Goal: Task Accomplishment & Management: Complete application form

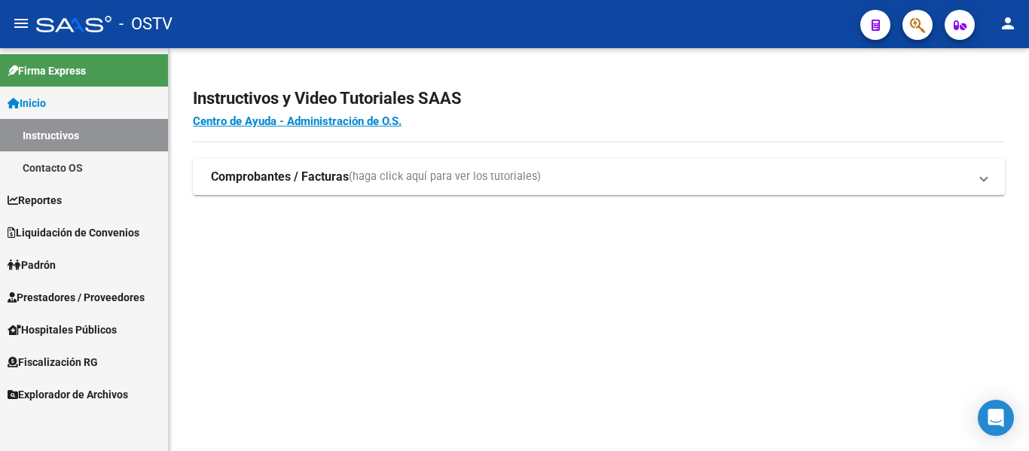
click at [91, 266] on link "Padrón" at bounding box center [84, 265] width 168 height 32
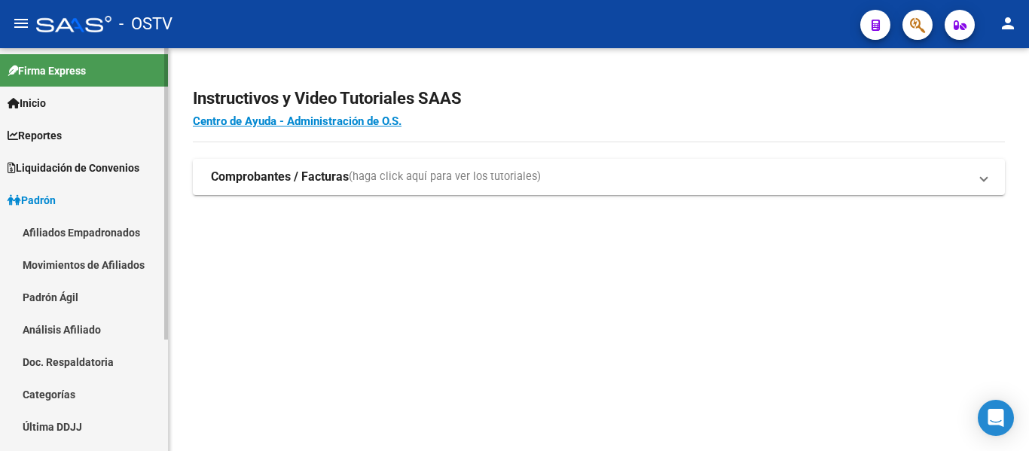
click at [75, 298] on link "Padrón Ágil" at bounding box center [84, 297] width 168 height 32
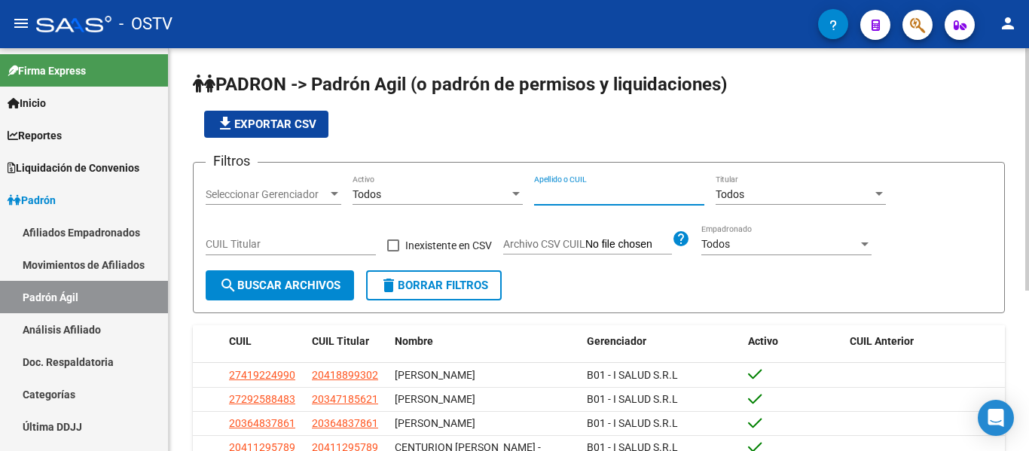
click at [640, 197] on input "Apellido o CUIL" at bounding box center [619, 194] width 170 height 13
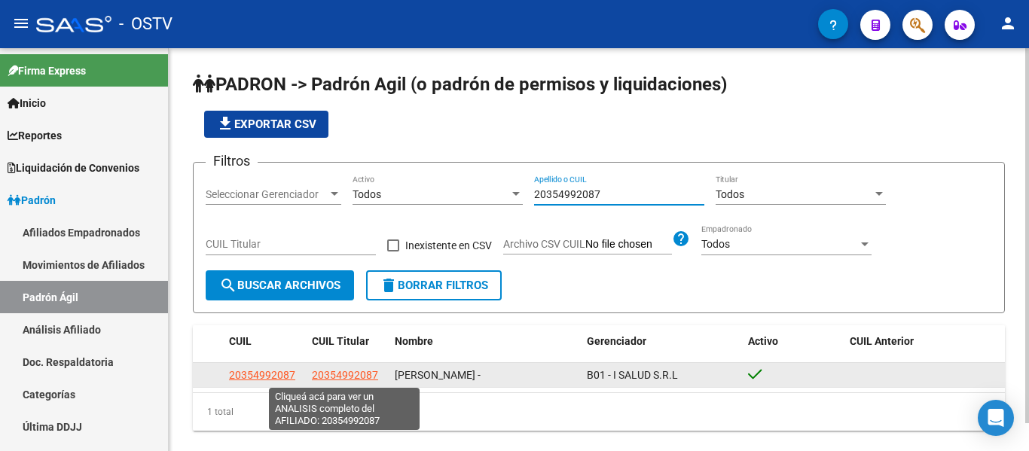
type input "20354992087"
click at [346, 376] on span "20354992087" at bounding box center [345, 375] width 66 height 12
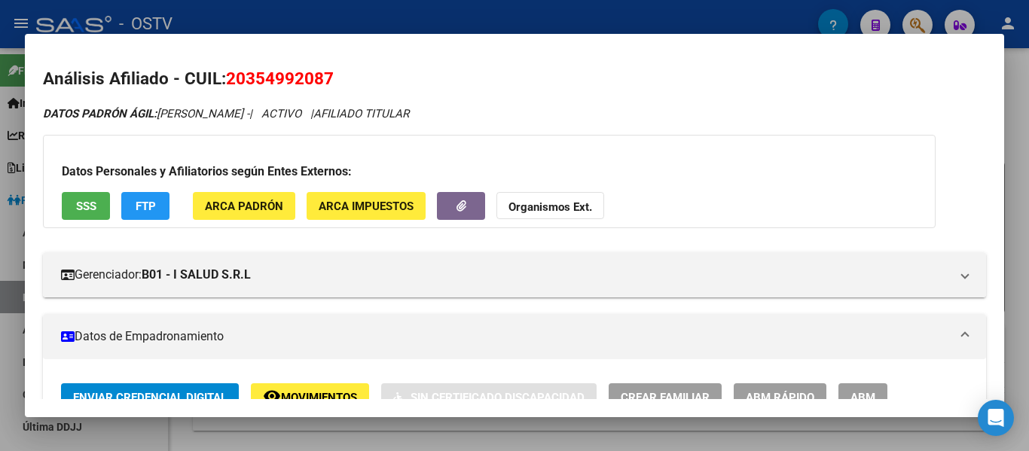
drag, startPoint x: 246, startPoint y: 75, endPoint x: 324, endPoint y: 70, distance: 78.5
click at [324, 70] on span "20354992087" at bounding box center [280, 79] width 108 height 20
copy span "35499208"
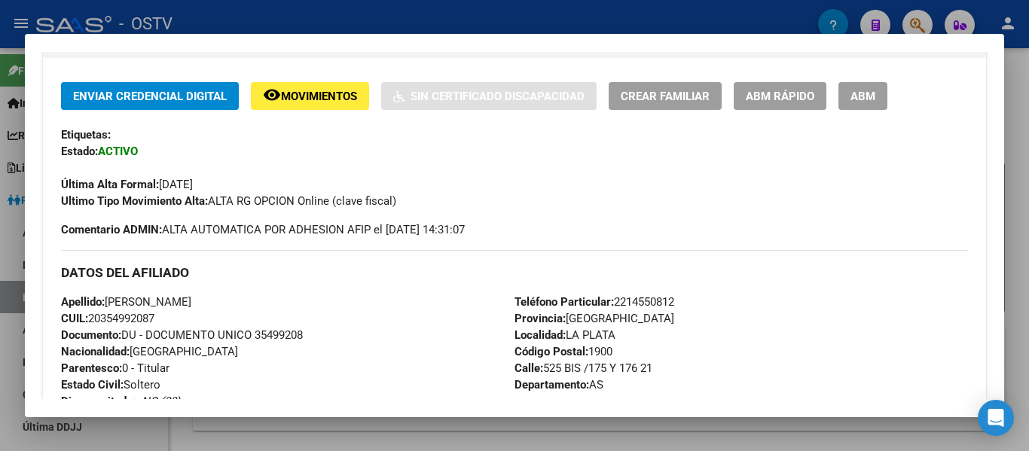
click at [873, 88] on button "ABM" at bounding box center [863, 96] width 49 height 28
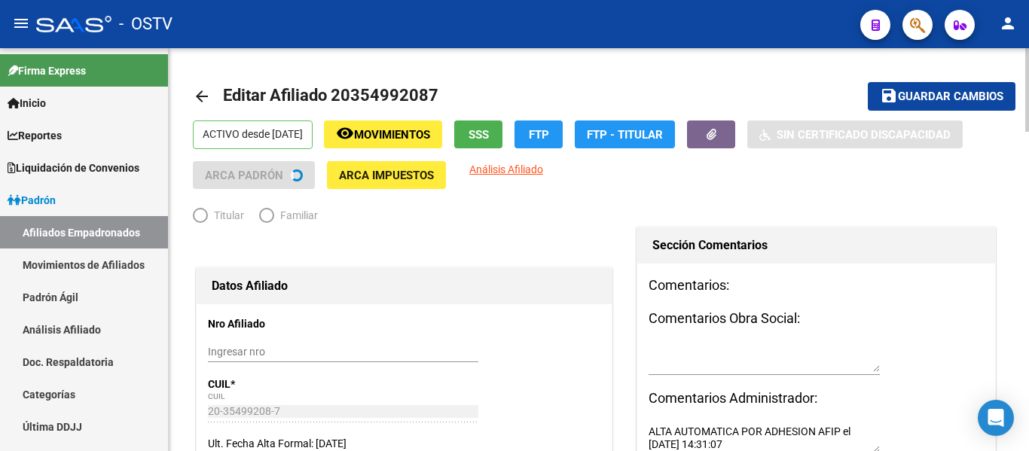
radio input "true"
type input "30-53786915-8"
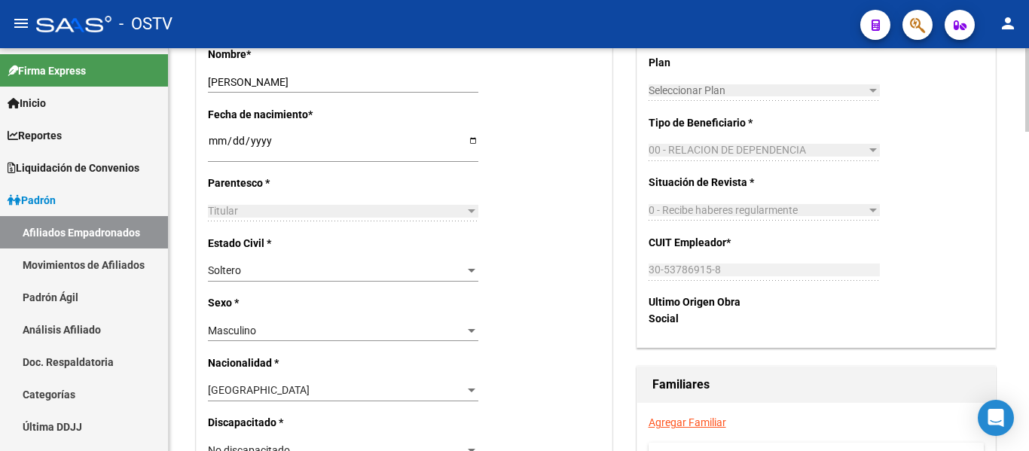
scroll to position [678, 0]
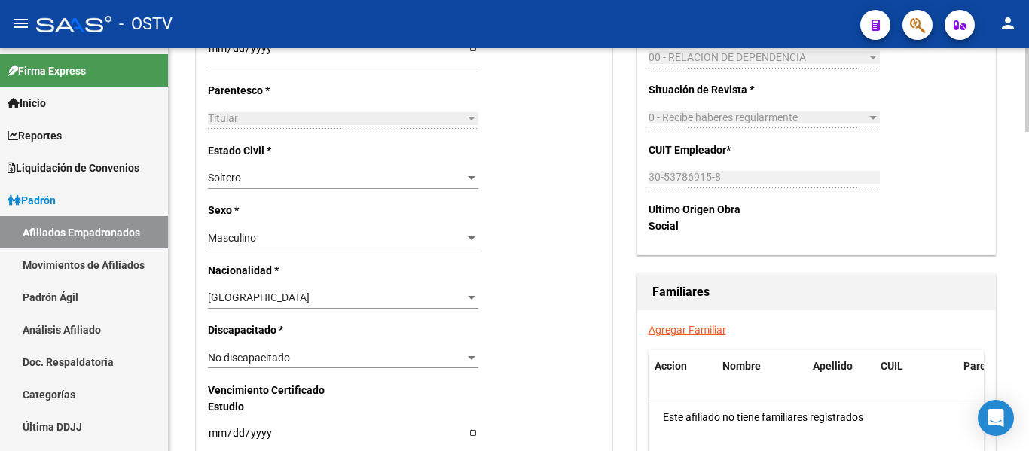
click at [687, 332] on link "Agregar Familiar" at bounding box center [688, 330] width 78 height 12
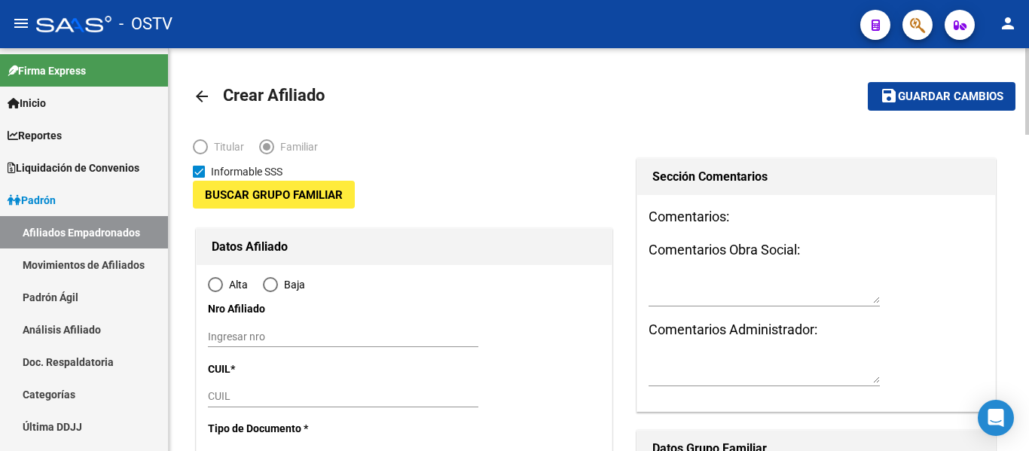
type input "30-53786915-8"
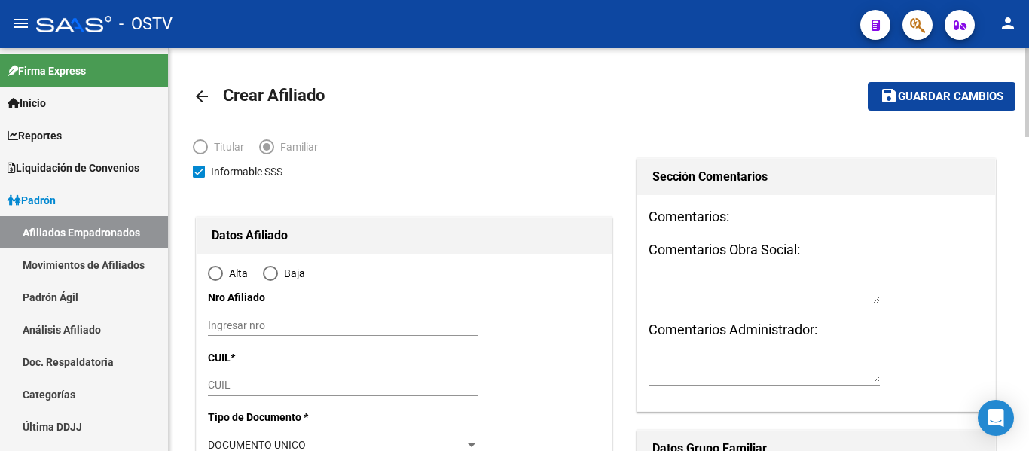
type input "LA PLATA"
type input "1900"
type input "525 BIS /175 Y 176"
type input "21"
type input "AS"
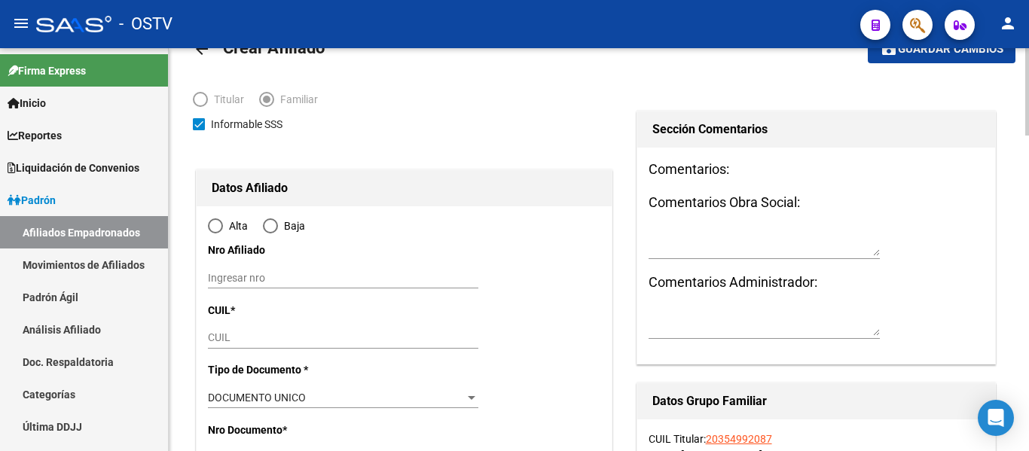
radio input "true"
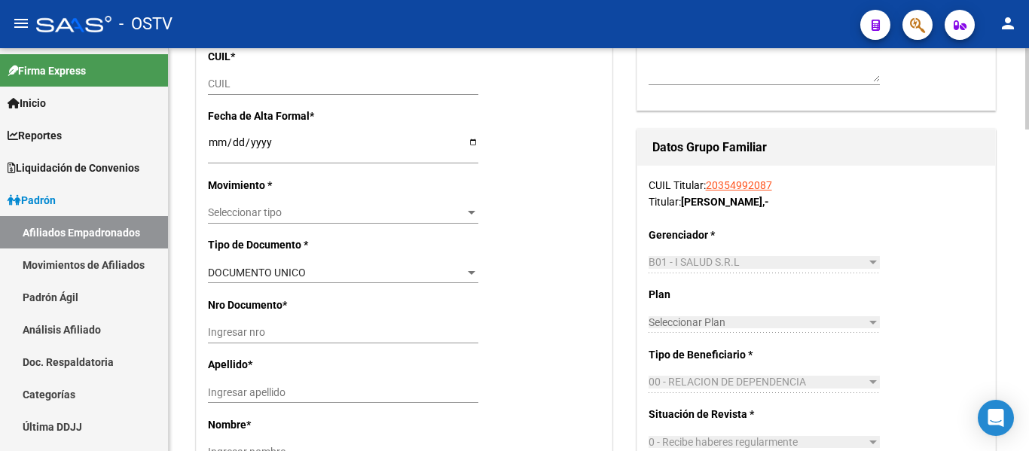
type input "30-53786915-8"
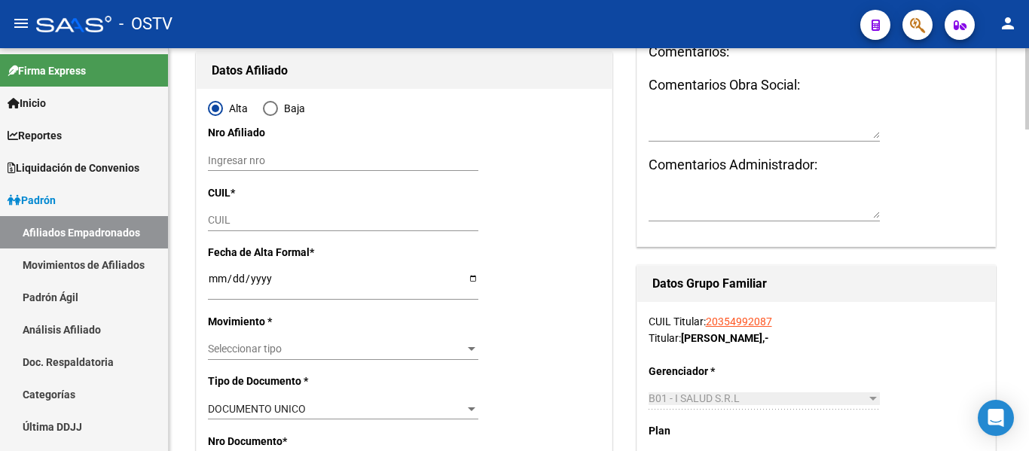
scroll to position [151, 0]
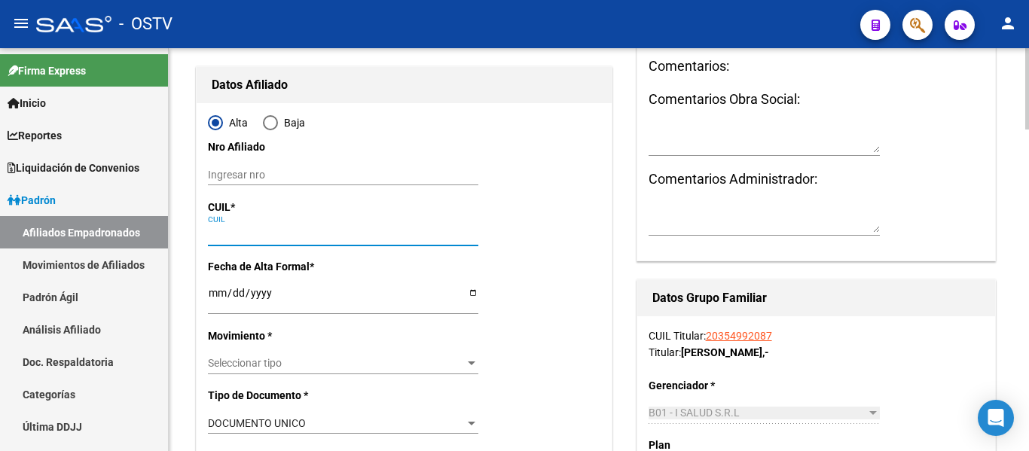
paste input "20-56250350-2"
type input "20-56250350-2"
type input "56250350"
type input "[PERSON_NAME]"
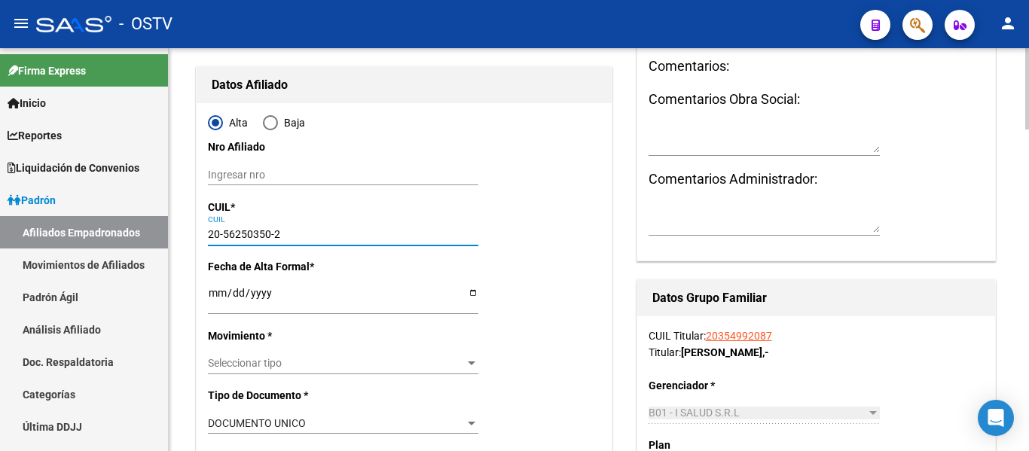
type input "[DATE]"
type input "[PERSON_NAME]"
type input "1903"
type input "524 E/ 155 Y 156"
type input "99999"
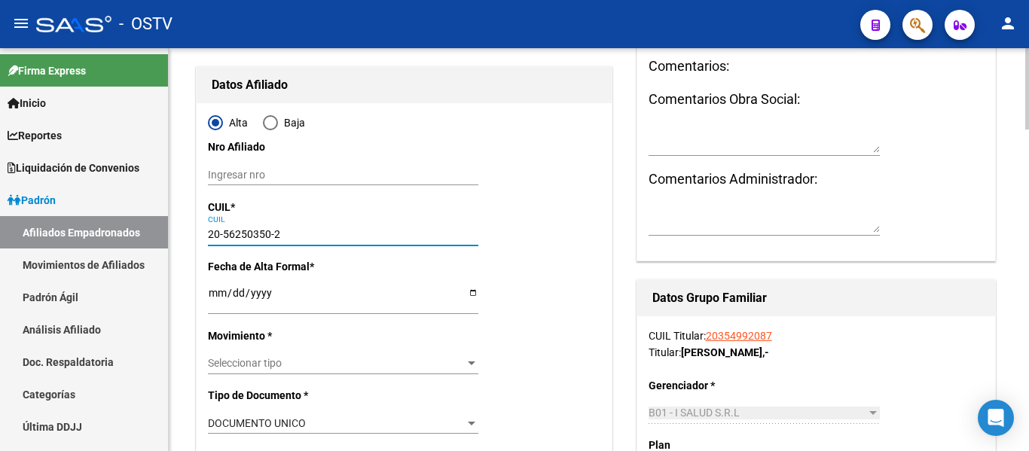
type input "20-56250350-2"
click at [216, 295] on input "Ingresar fecha" at bounding box center [343, 298] width 271 height 23
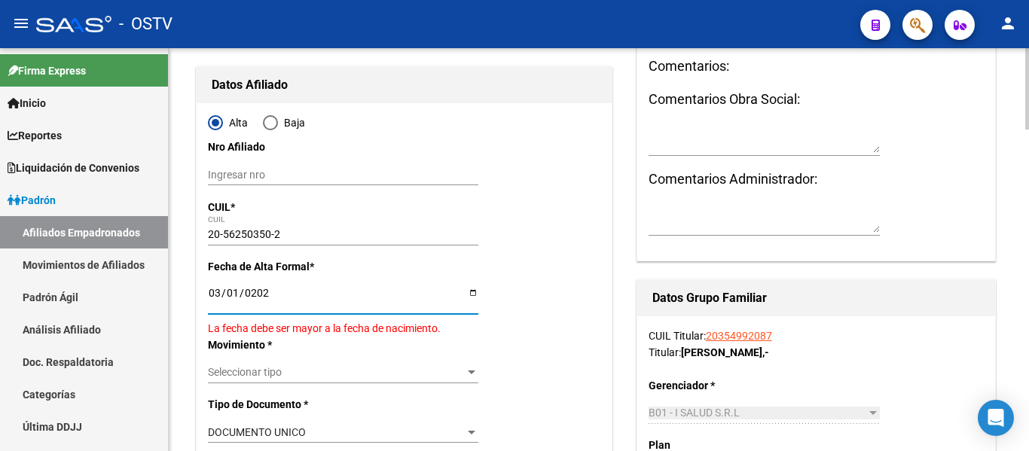
type input "[DATE]"
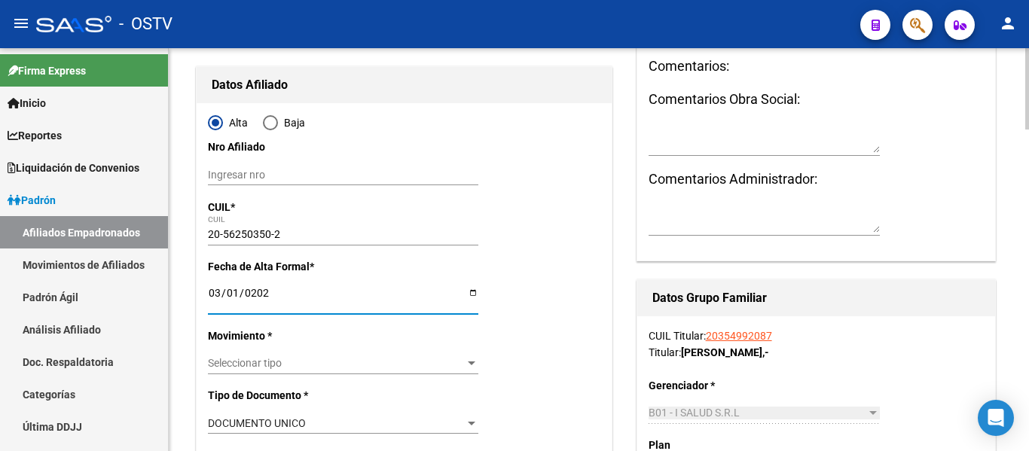
click at [242, 365] on span "Seleccionar tipo" at bounding box center [336, 363] width 257 height 13
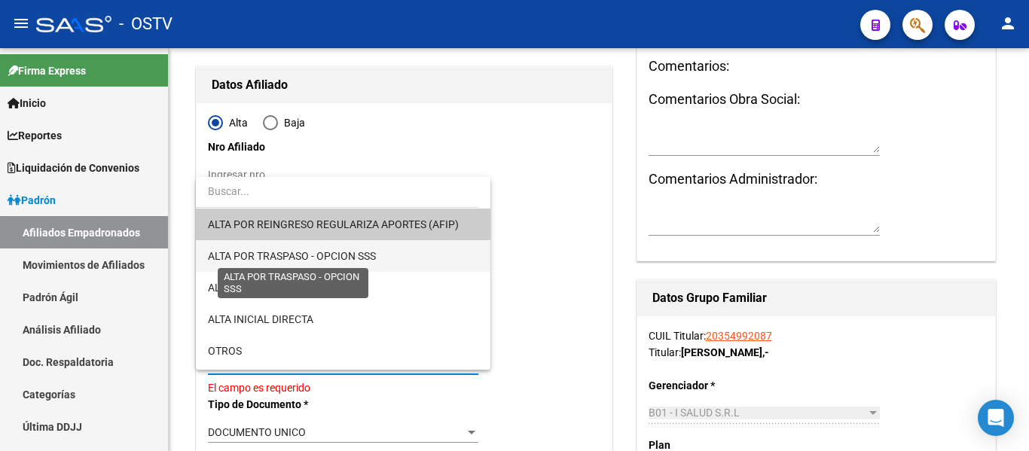
click at [283, 257] on span "ALTA POR TRASPASO - OPCION SSS" at bounding box center [292, 256] width 168 height 12
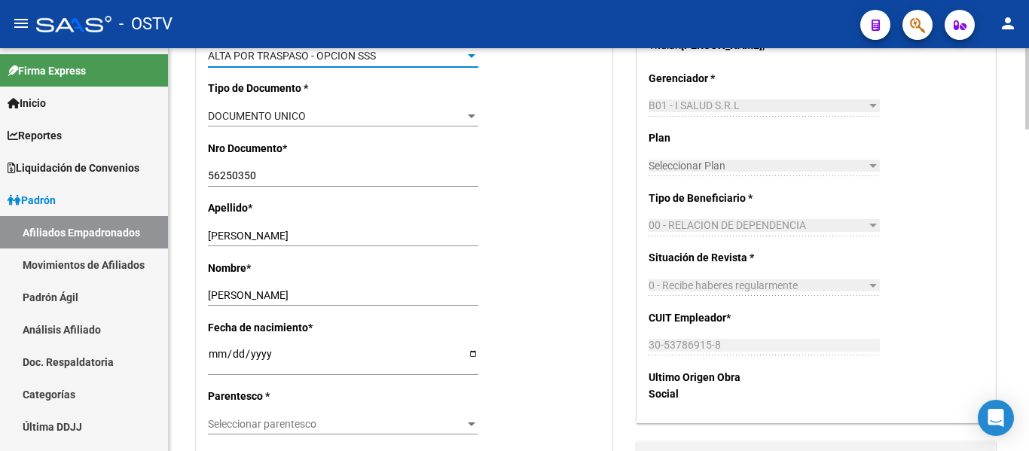
scroll to position [603, 0]
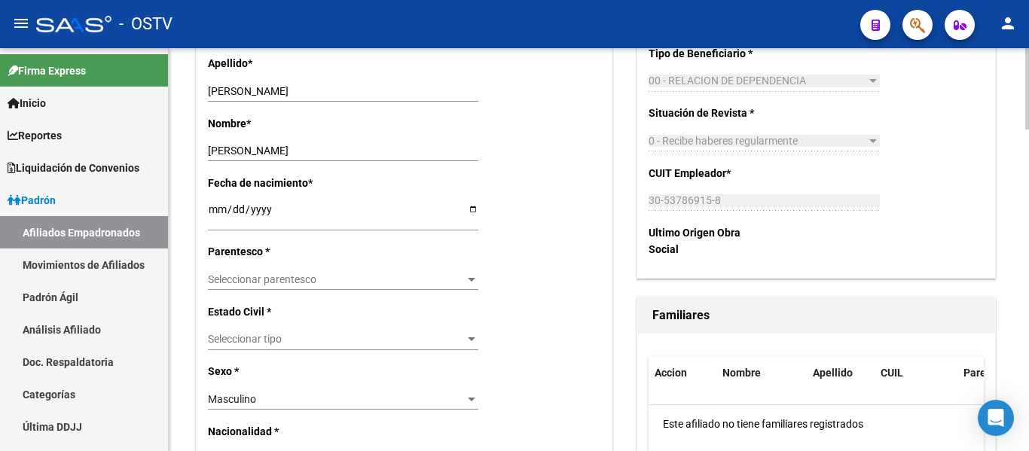
click at [271, 277] on span "Seleccionar parentesco" at bounding box center [336, 280] width 257 height 13
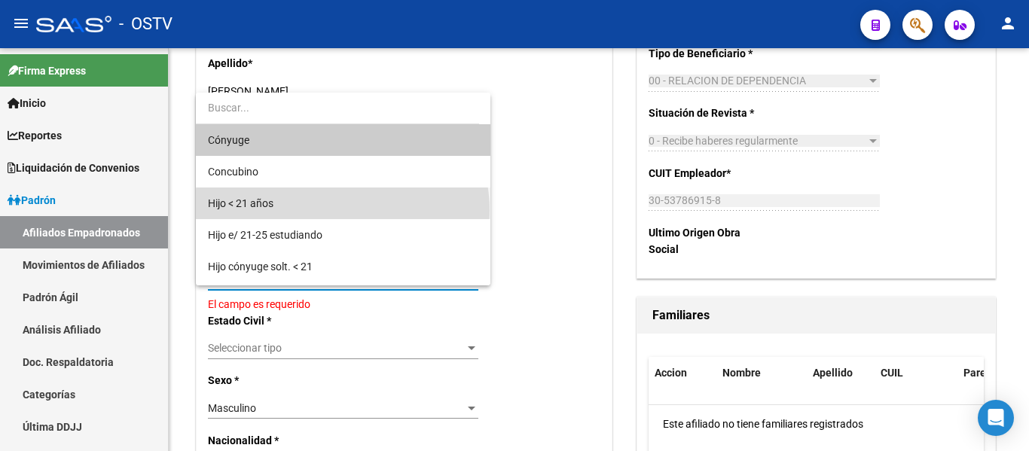
click at [342, 210] on span "Hijo < 21 años" at bounding box center [343, 204] width 271 height 32
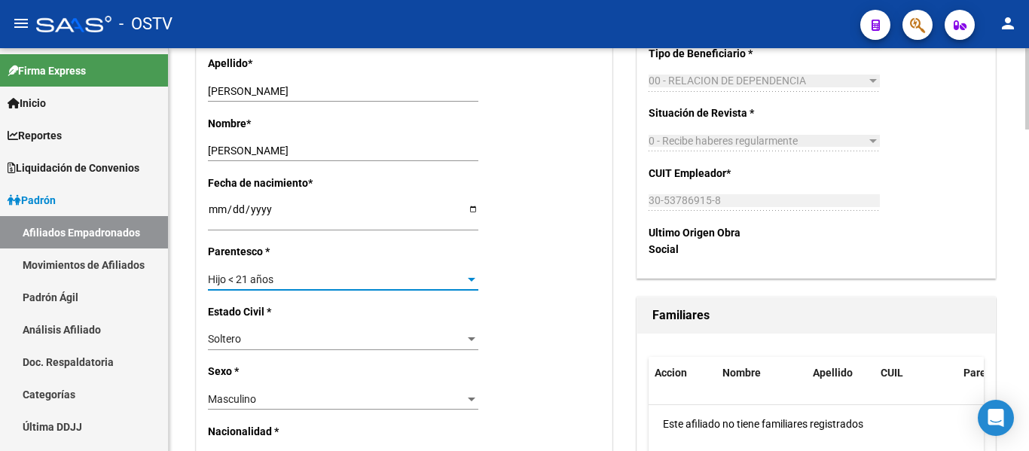
click at [317, 281] on div "Hijo < 21 años" at bounding box center [336, 280] width 257 height 13
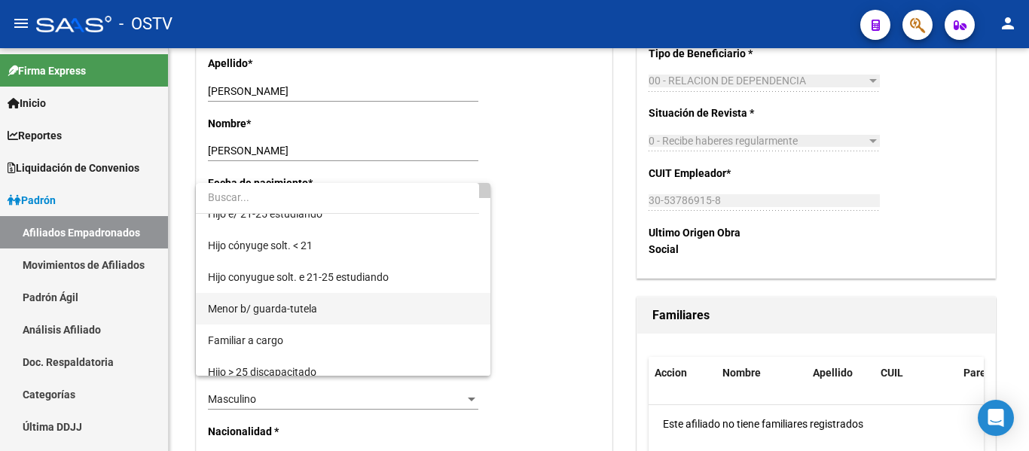
scroll to position [0, 0]
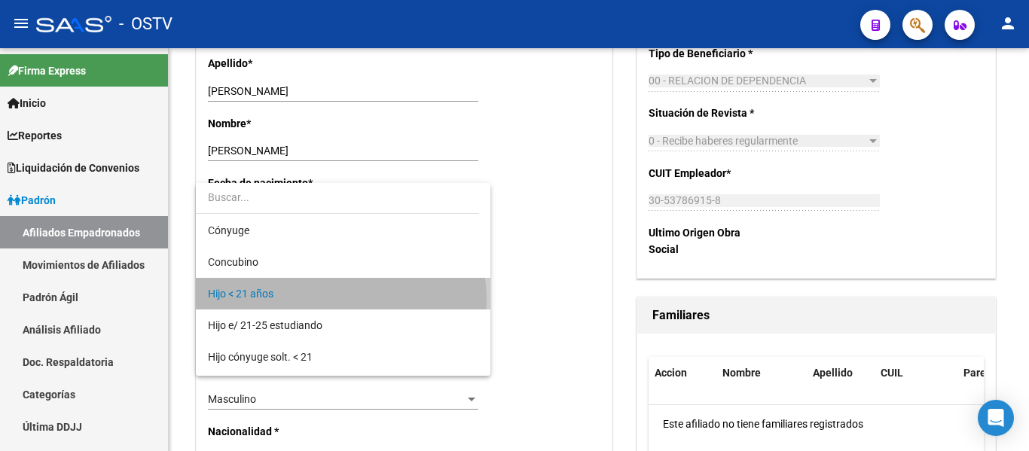
click at [341, 300] on span "Hijo < 21 años" at bounding box center [343, 294] width 271 height 32
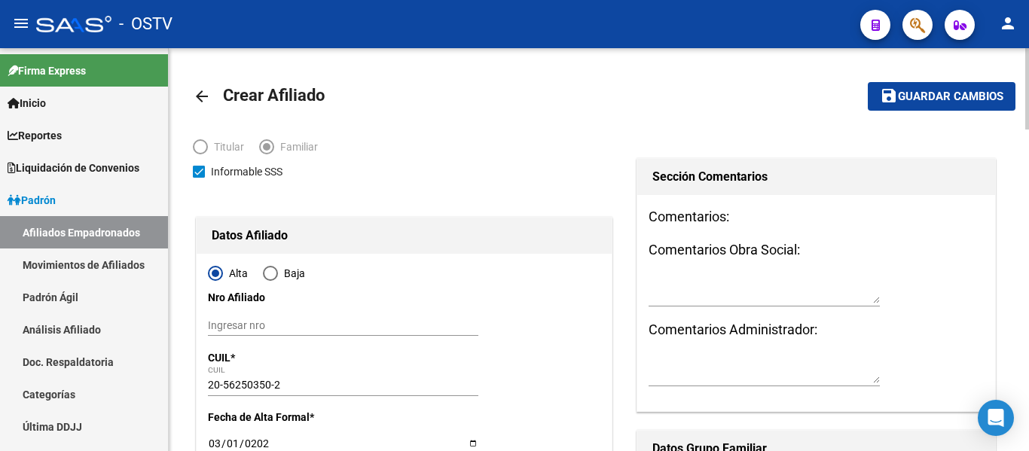
click at [927, 101] on span "Guardar cambios" at bounding box center [951, 97] width 106 height 14
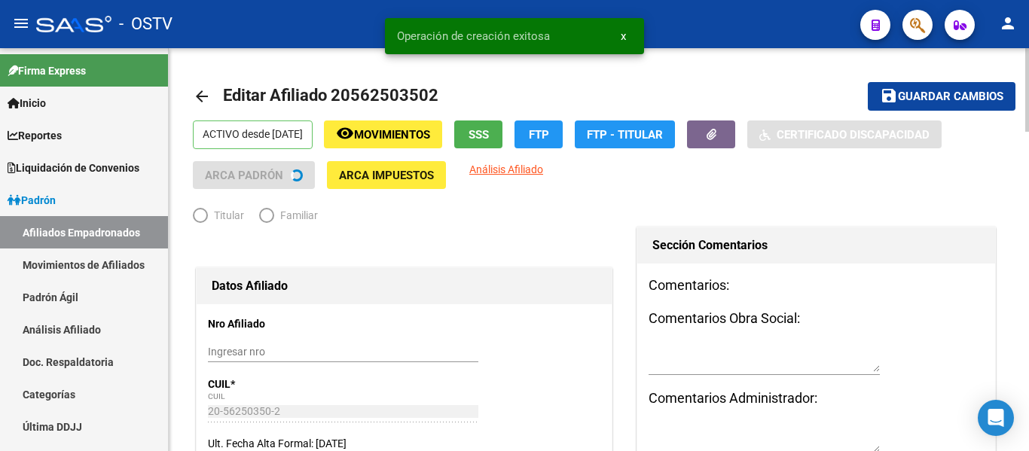
radio input "true"
type input "30-53786915-8"
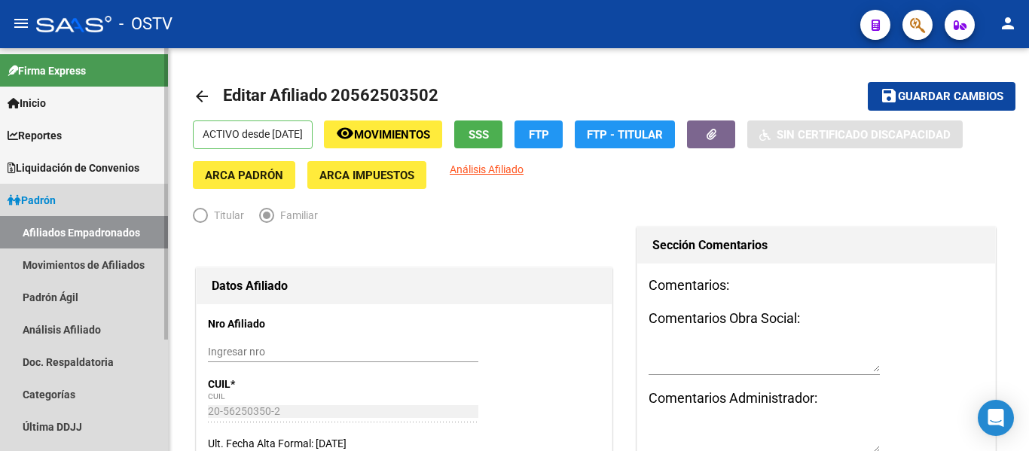
click at [52, 198] on span "Padrón" at bounding box center [32, 200] width 48 height 17
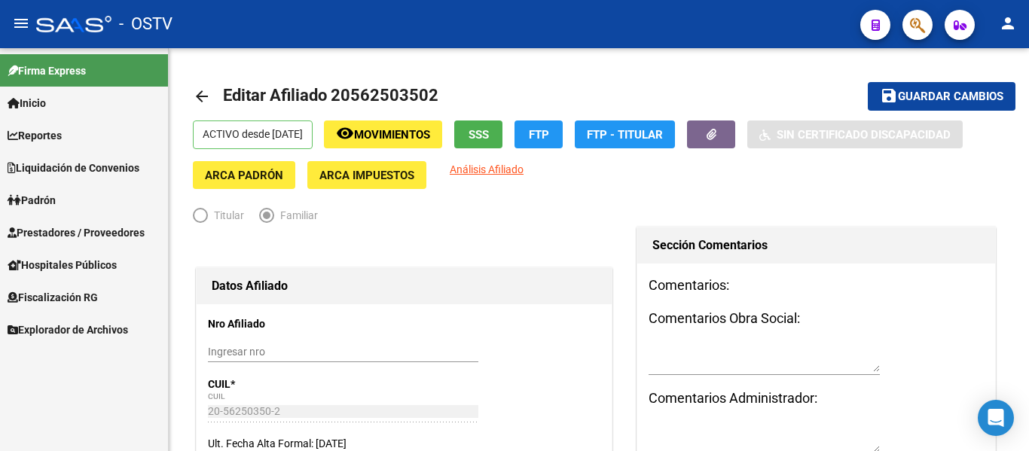
click at [54, 208] on span "Padrón" at bounding box center [32, 200] width 48 height 17
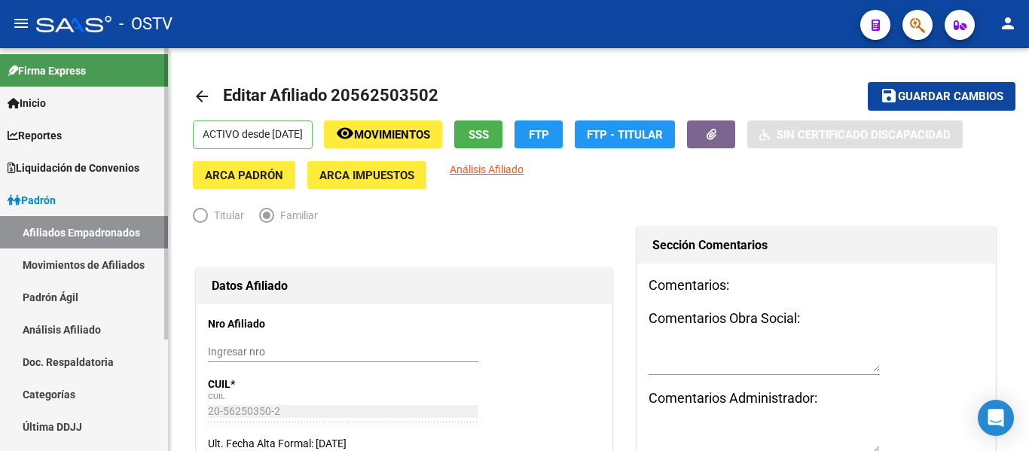
click at [63, 284] on link "Padrón Ágil" at bounding box center [84, 297] width 168 height 32
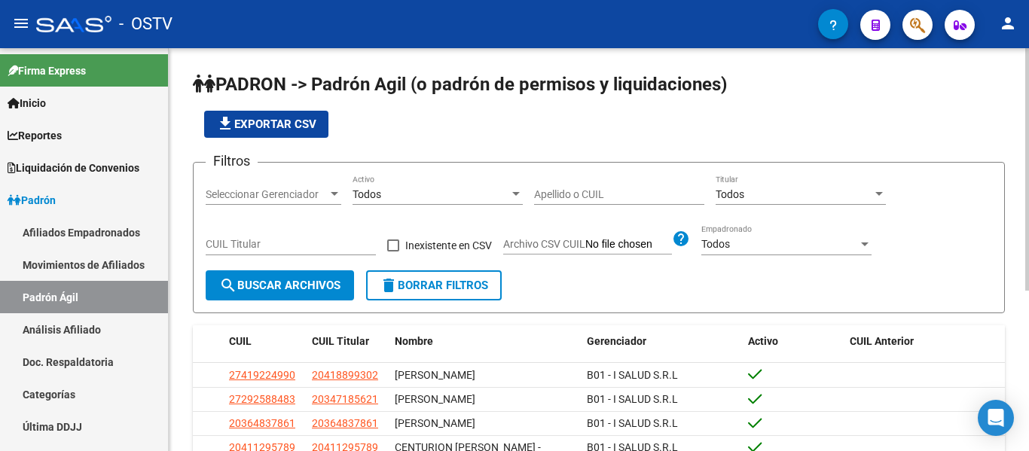
click at [584, 200] on input "Apellido o CUIL" at bounding box center [619, 194] width 170 height 13
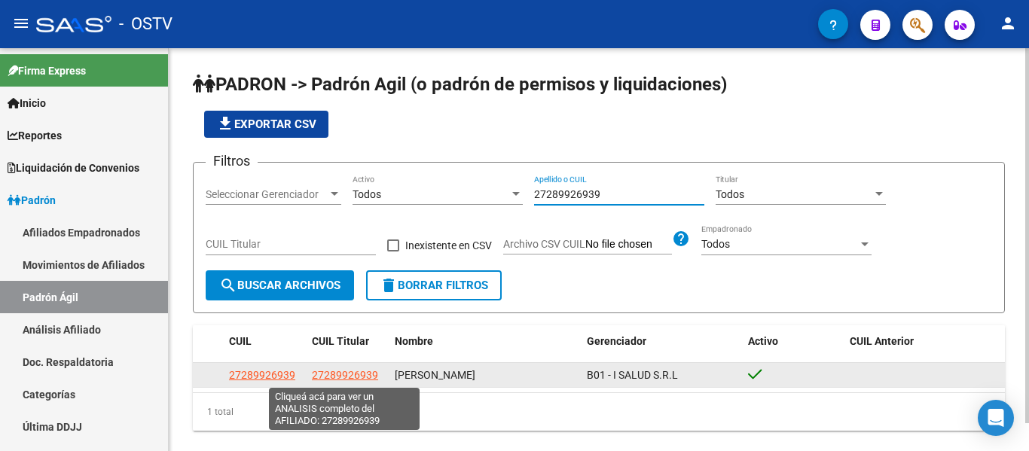
type input "27289926939"
click at [363, 372] on span "27289926939" at bounding box center [345, 375] width 66 height 12
type textarea "27289926939"
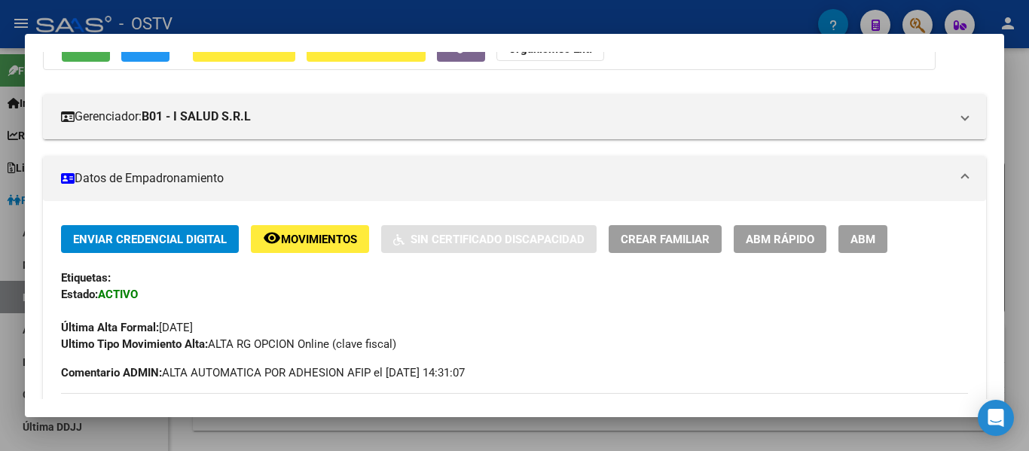
scroll to position [151, 0]
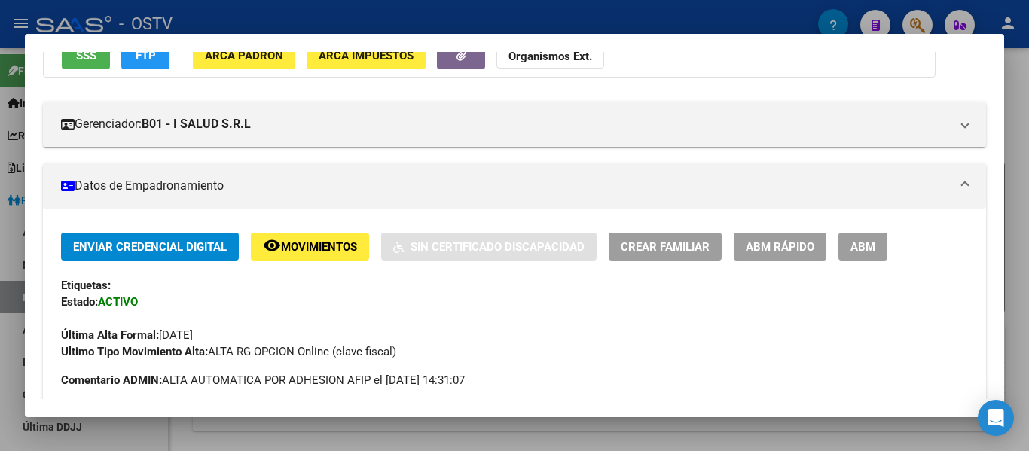
click at [860, 248] on span "ABM" at bounding box center [863, 247] width 25 height 14
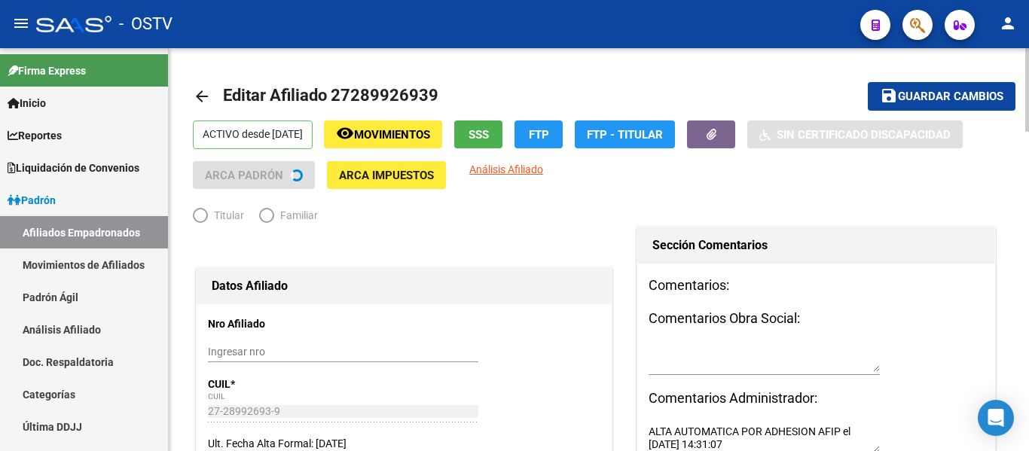
radio input "true"
type input "30-64443548-9"
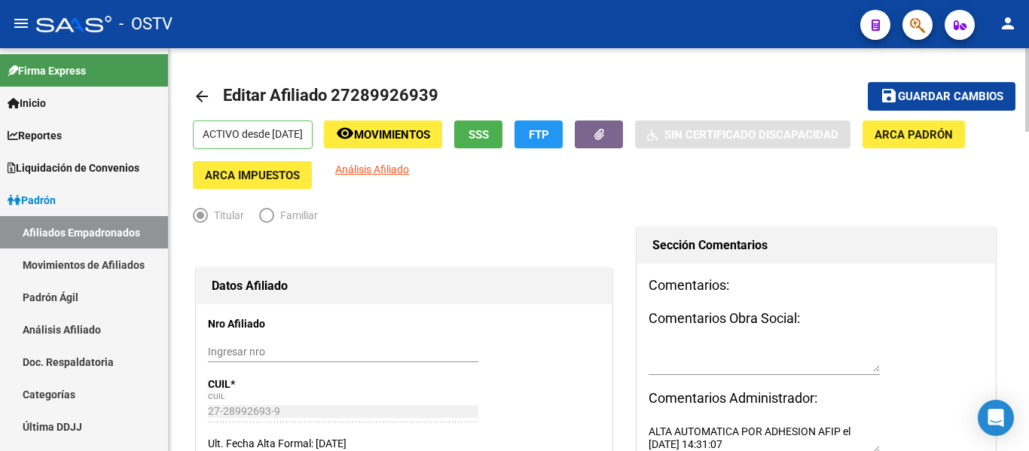
drag, startPoint x: 369, startPoint y: 95, endPoint x: 427, endPoint y: 89, distance: 58.3
click at [427, 89] on span "Editar Afiliado 27289926939" at bounding box center [331, 95] width 216 height 19
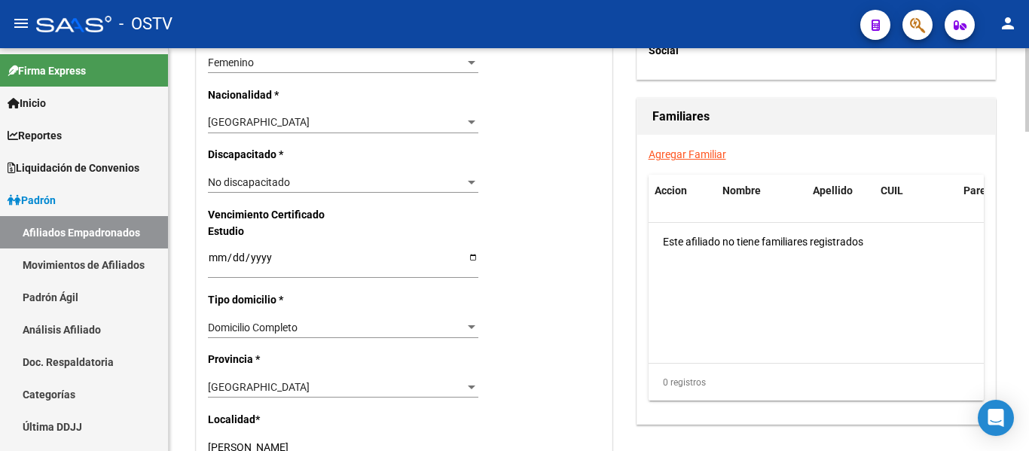
scroll to position [754, 0]
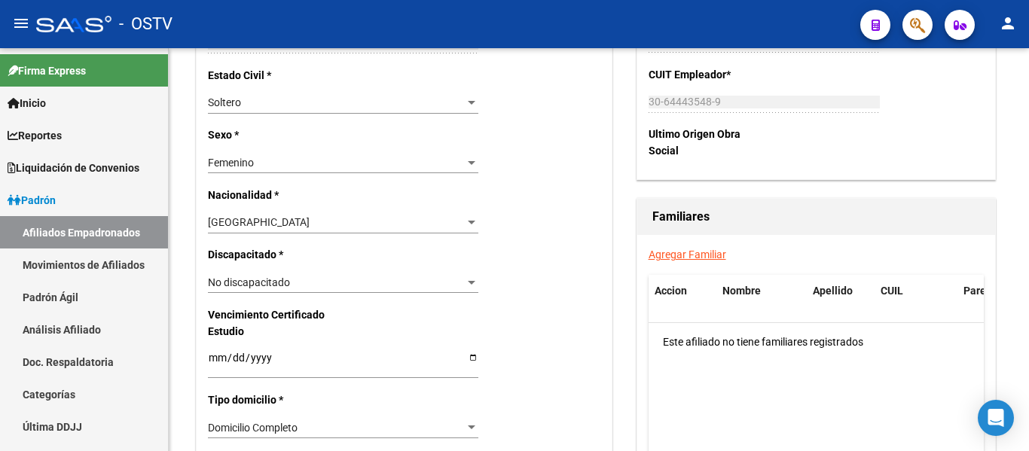
drag, startPoint x: 657, startPoint y: 257, endPoint x: 632, endPoint y: 277, distance: 32.1
click at [657, 256] on link "Agregar Familiar" at bounding box center [688, 255] width 78 height 12
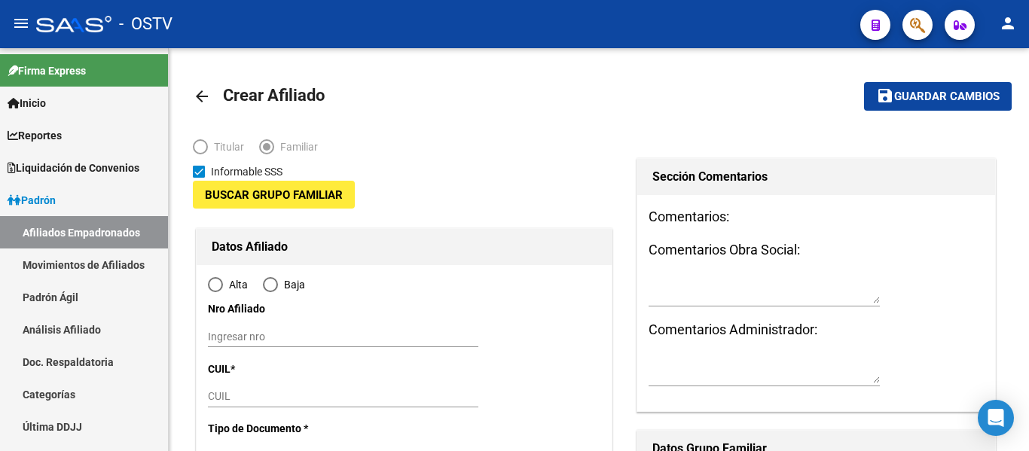
type input "30-64443548-9"
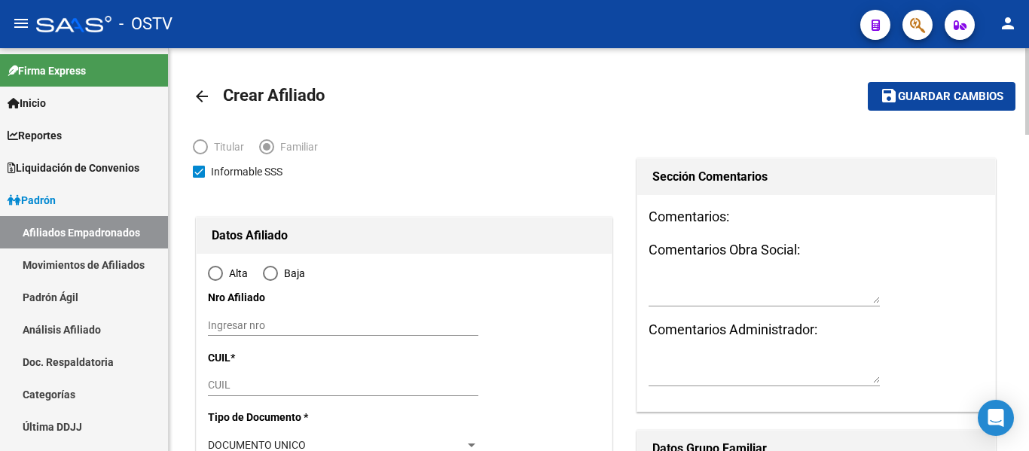
type input "[PERSON_NAME]"
type input "1832"
type input "ZORRILLA"
type input "2573"
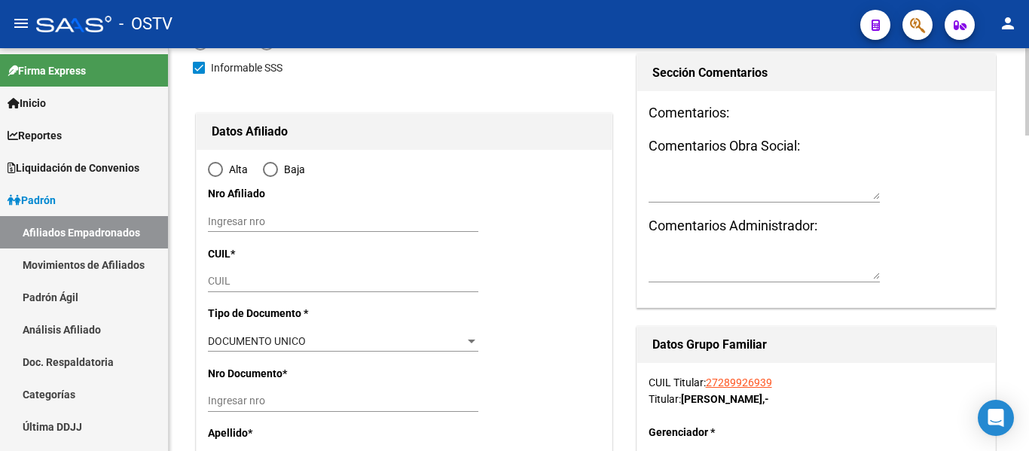
scroll to position [226, 0]
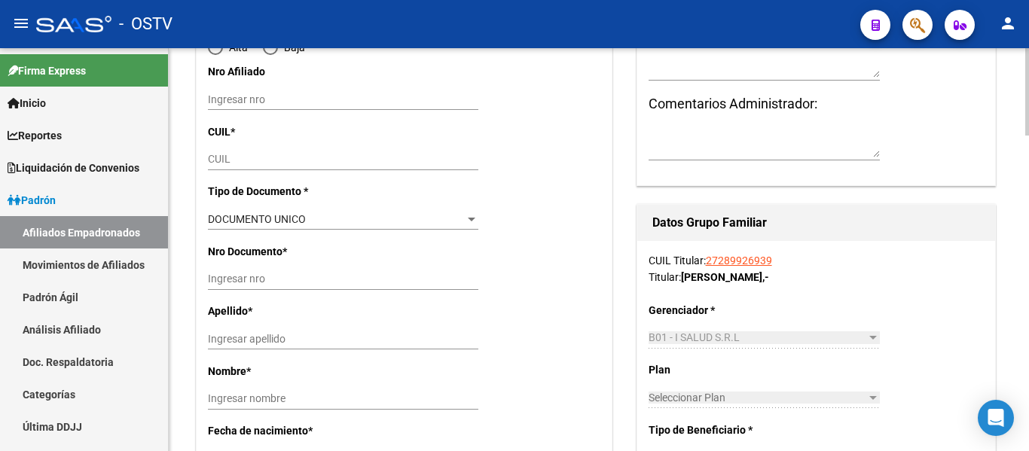
radio input "true"
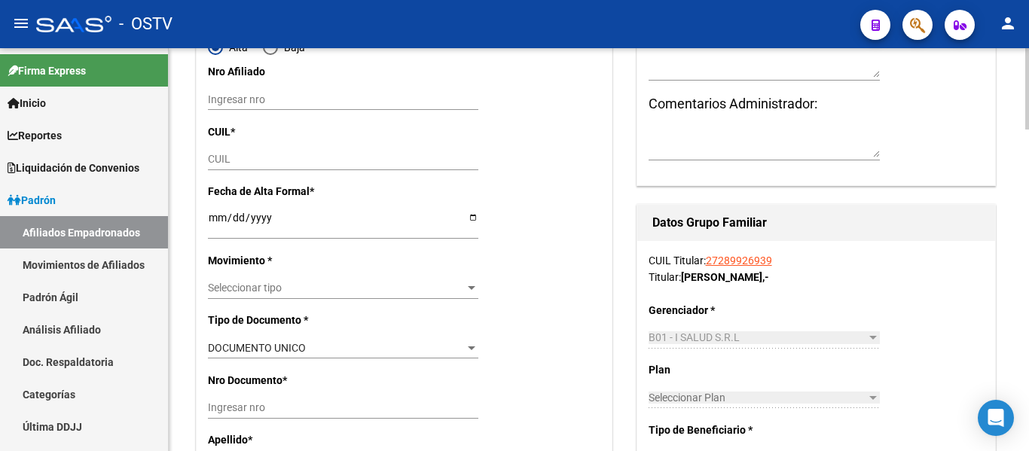
type input "30-64443548-9"
paste input "20-57682318-6"
type input "20-57682318-6"
type input "57682318"
type input "BRITO"
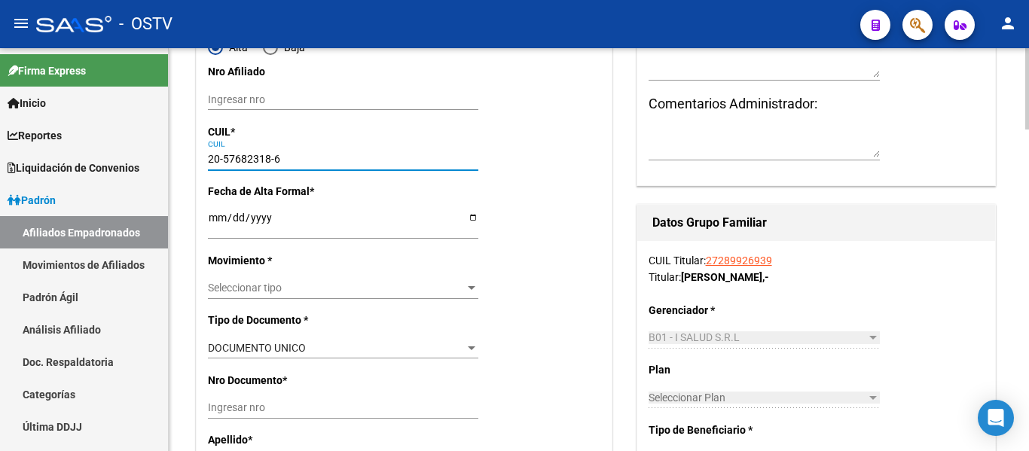
type input "[PERSON_NAME]"
type input "[DATE]"
type input "[PERSON_NAME]"
type input "20-57682318-6"
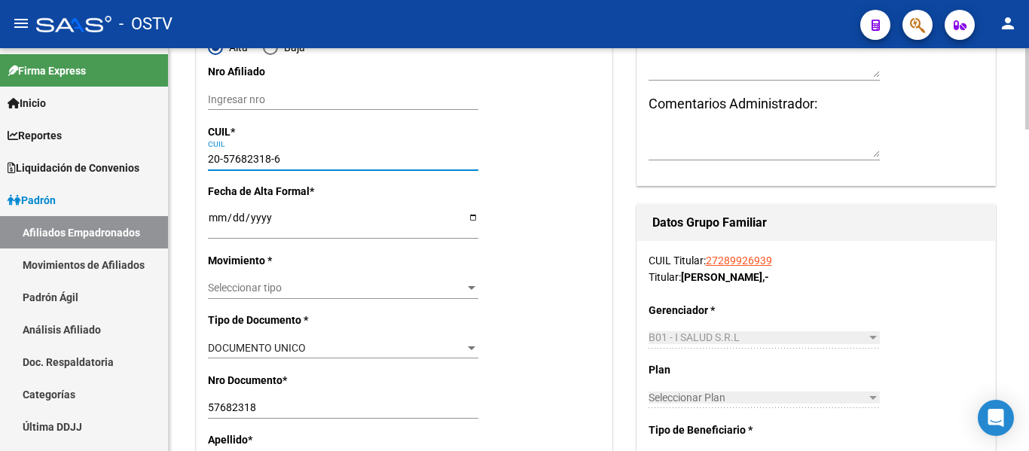
click at [213, 213] on input "Ingresar fecha" at bounding box center [343, 223] width 271 height 23
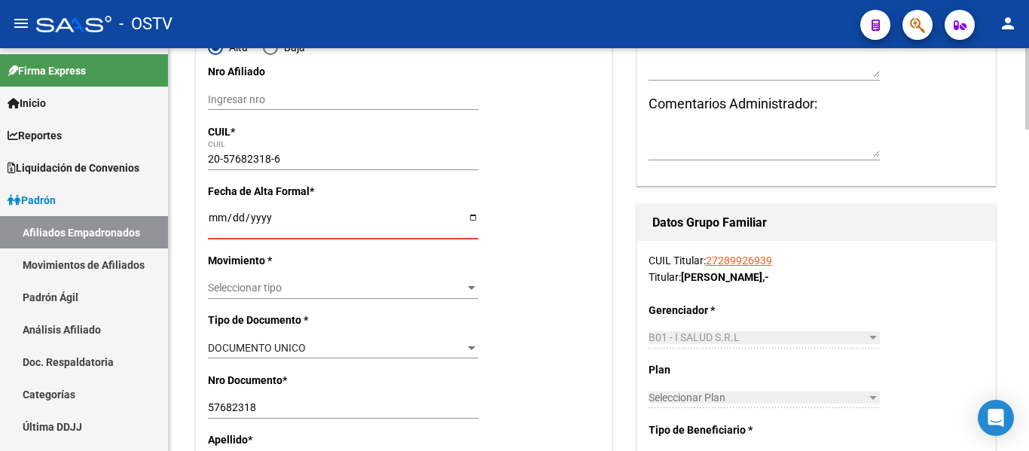
drag, startPoint x: 231, startPoint y: 217, endPoint x: 245, endPoint y: 240, distance: 27.0
click at [231, 217] on input "Ingresar fecha" at bounding box center [343, 223] width 271 height 23
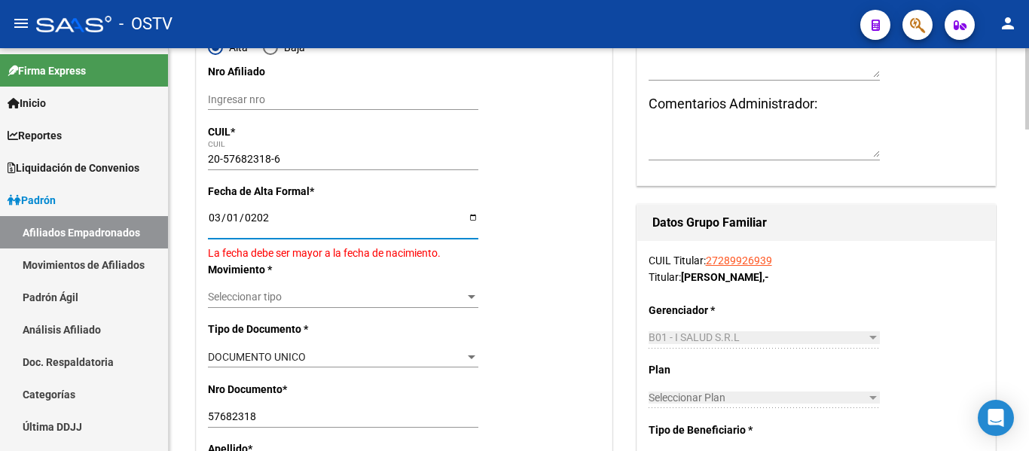
type input "[DATE]"
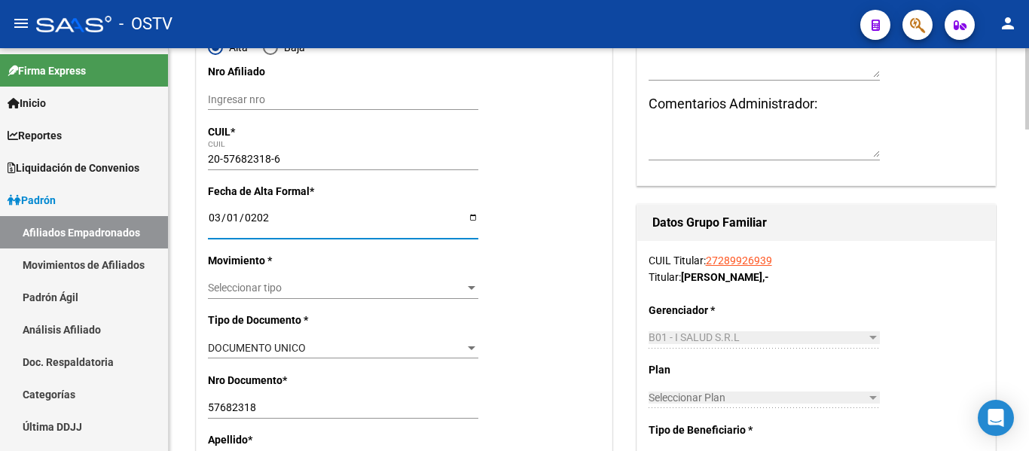
click at [269, 278] on div "Seleccionar tipo Seleccionar tipo" at bounding box center [343, 288] width 271 height 21
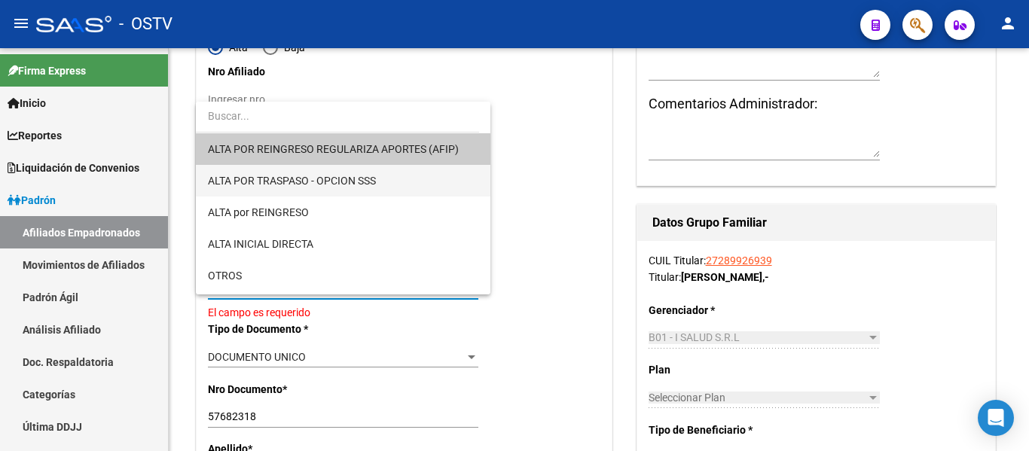
click at [308, 188] on span "ALTA POR TRASPASO - OPCION SSS" at bounding box center [343, 181] width 271 height 32
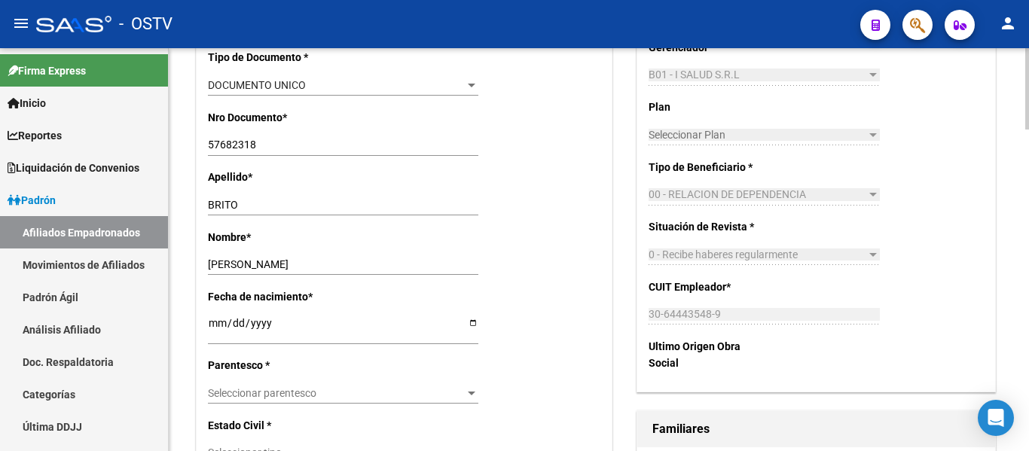
scroll to position [528, 0]
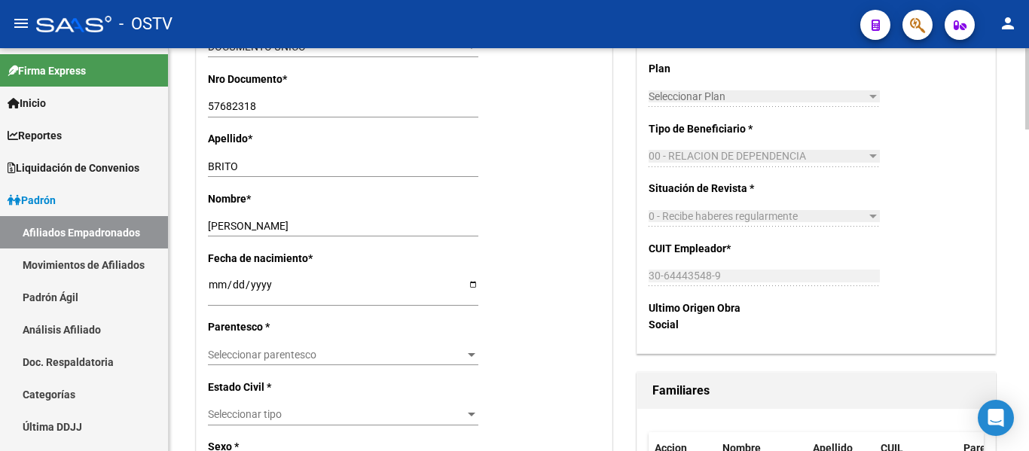
click at [377, 353] on span "Seleccionar parentesco" at bounding box center [336, 355] width 257 height 13
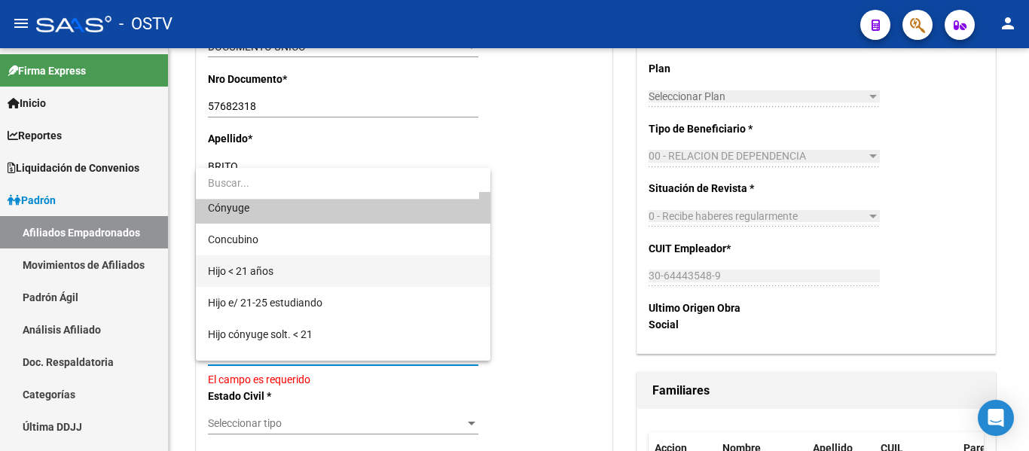
scroll to position [0, 0]
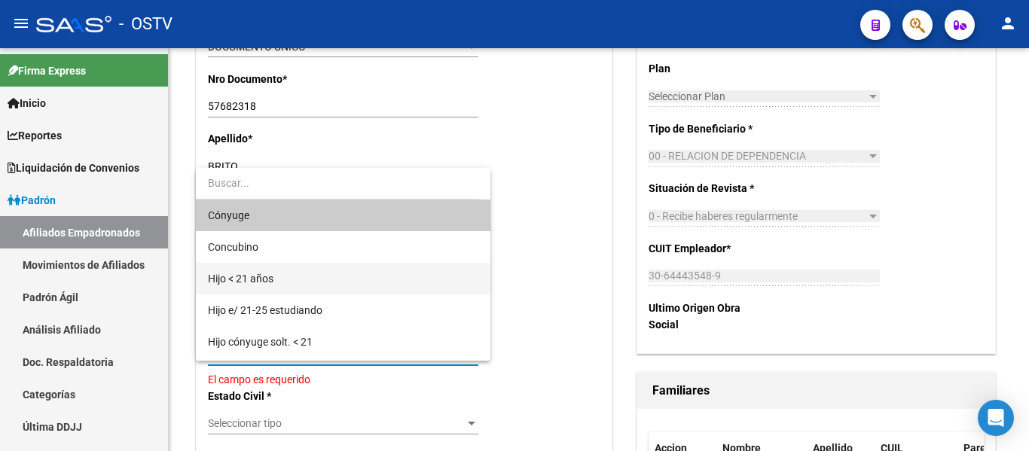
click at [320, 281] on span "Hijo < 21 años" at bounding box center [343, 279] width 271 height 32
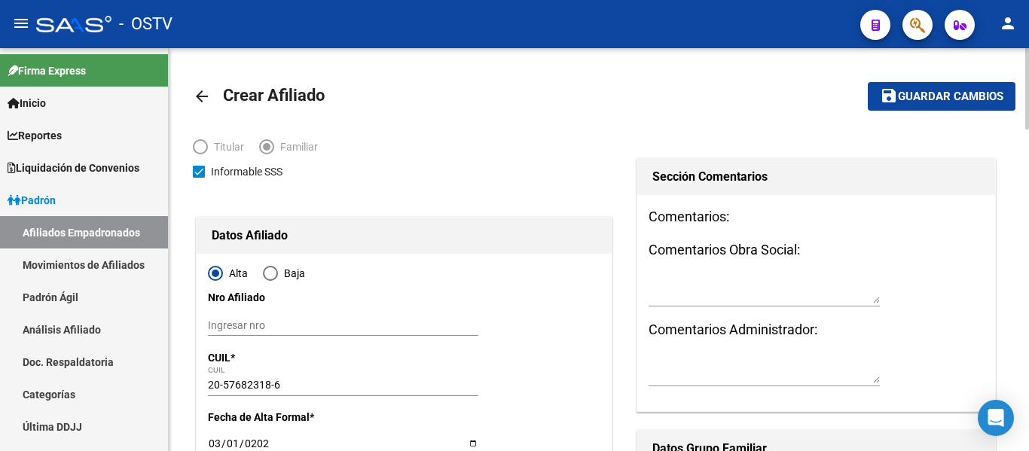
click at [932, 98] on span "Guardar cambios" at bounding box center [951, 97] width 106 height 14
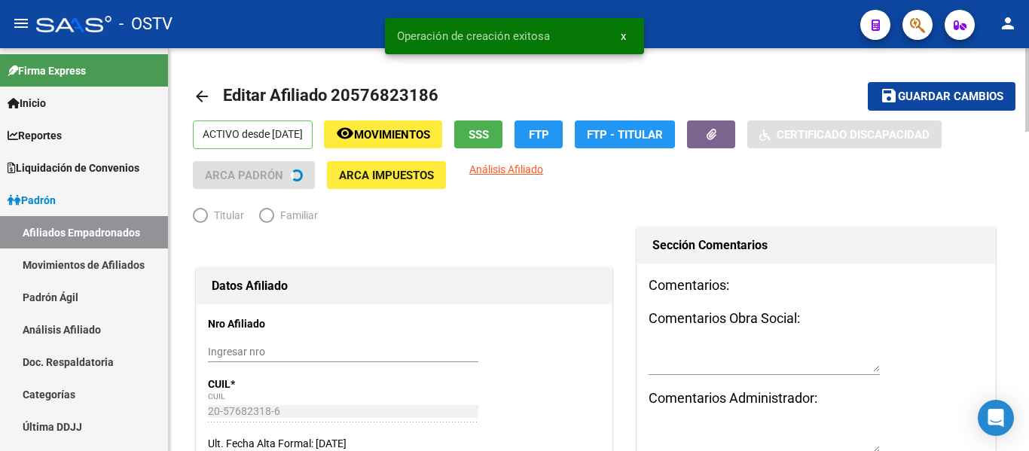
radio input "true"
type input "30-64443548-9"
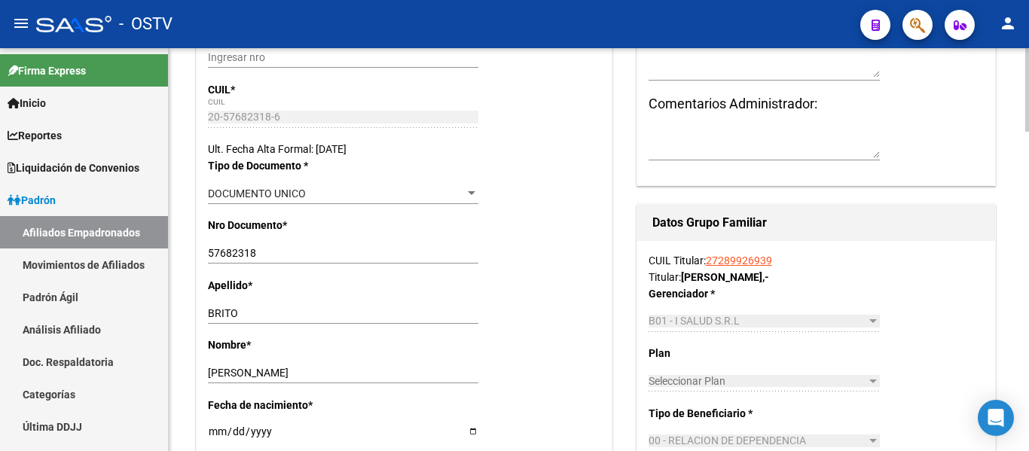
scroll to position [301, 0]
